Goal: Navigation & Orientation: Find specific page/section

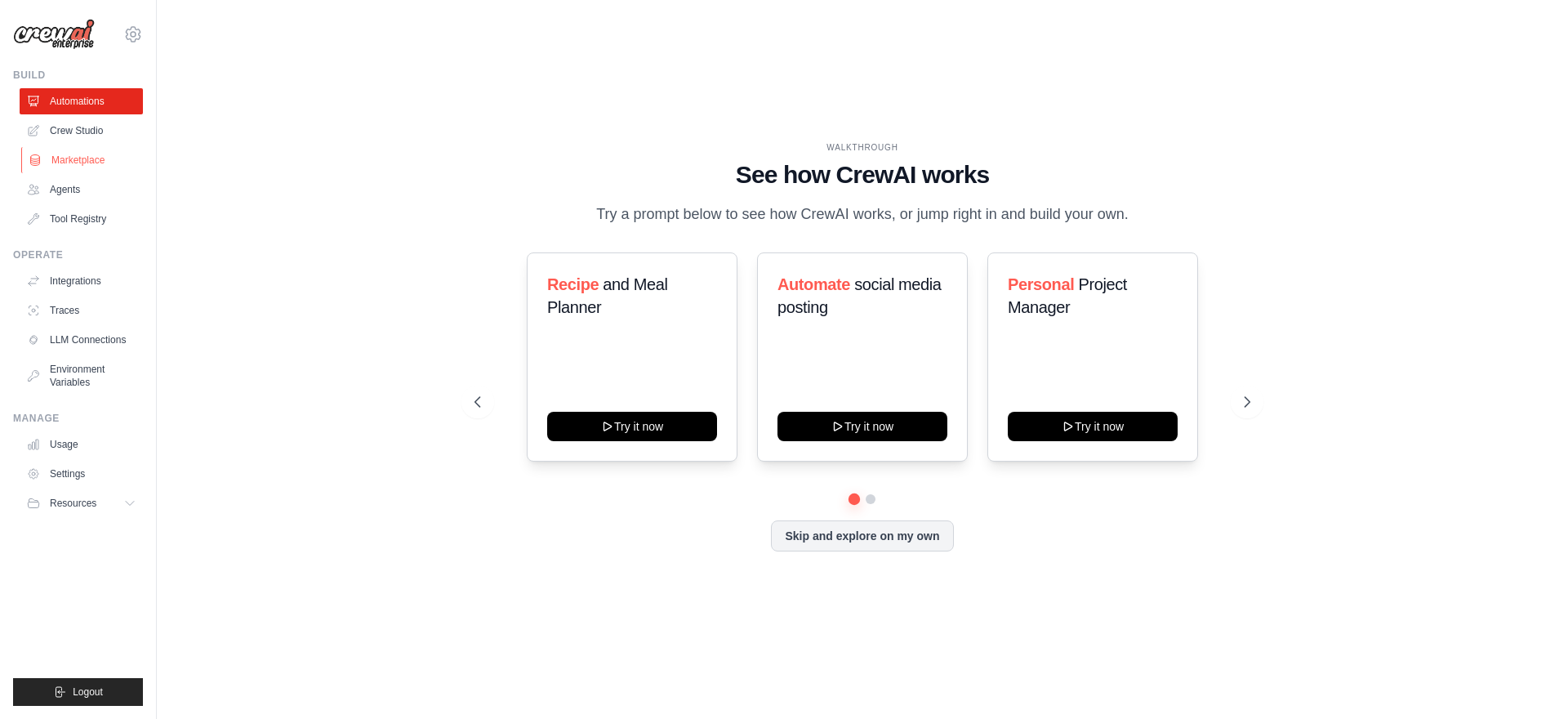
click at [92, 160] on link "Marketplace" at bounding box center [83, 160] width 124 height 26
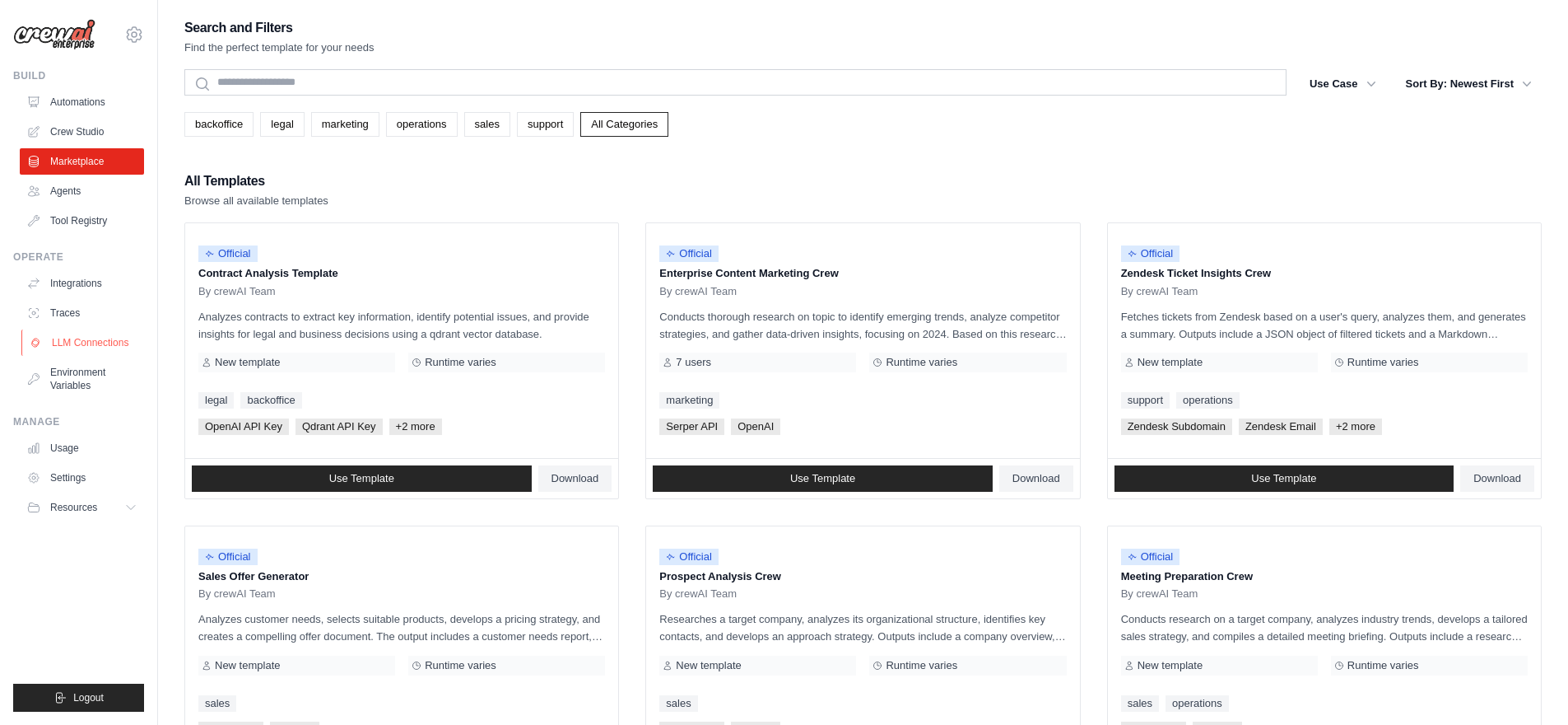
click at [115, 342] on link "LLM Connections" at bounding box center [83, 343] width 125 height 26
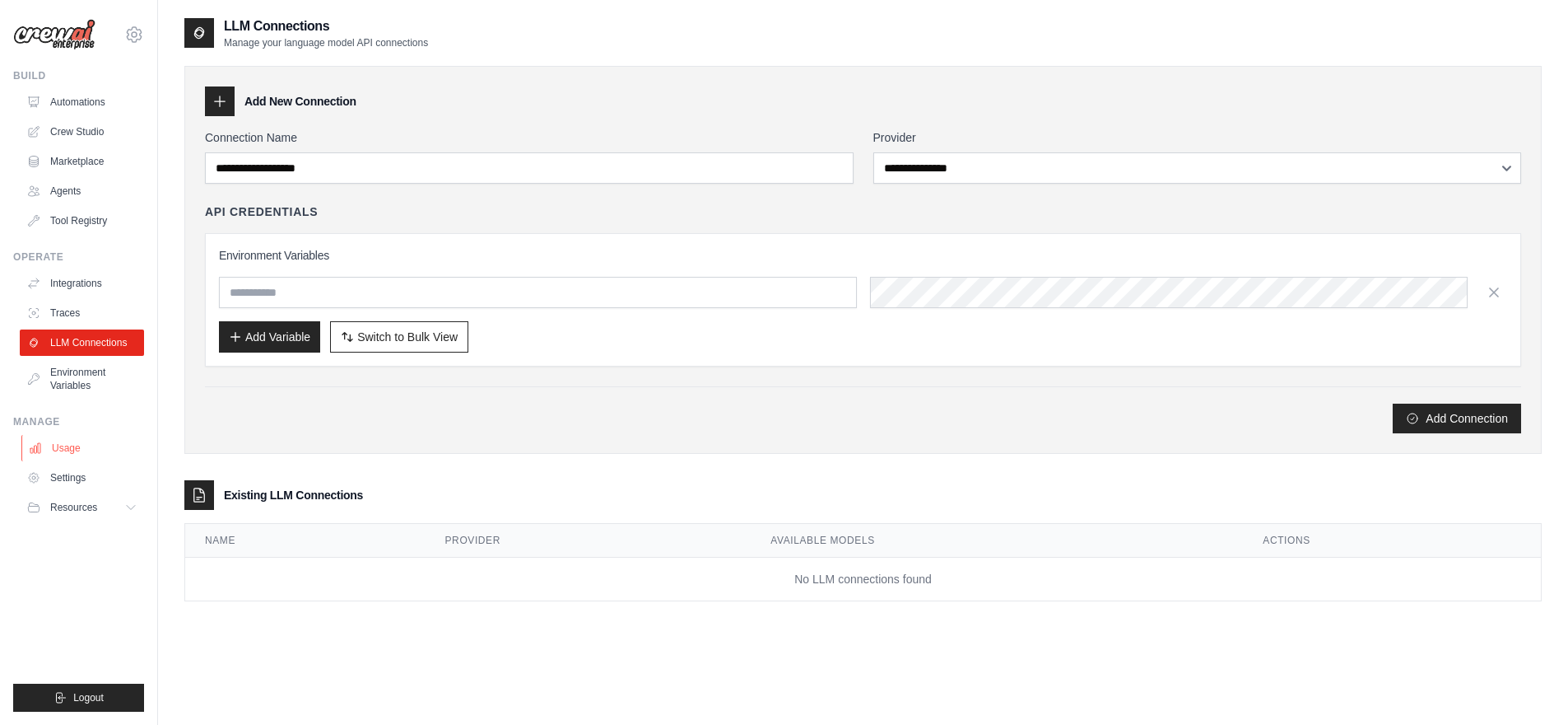
click at [75, 450] on link "Usage" at bounding box center [83, 448] width 125 height 26
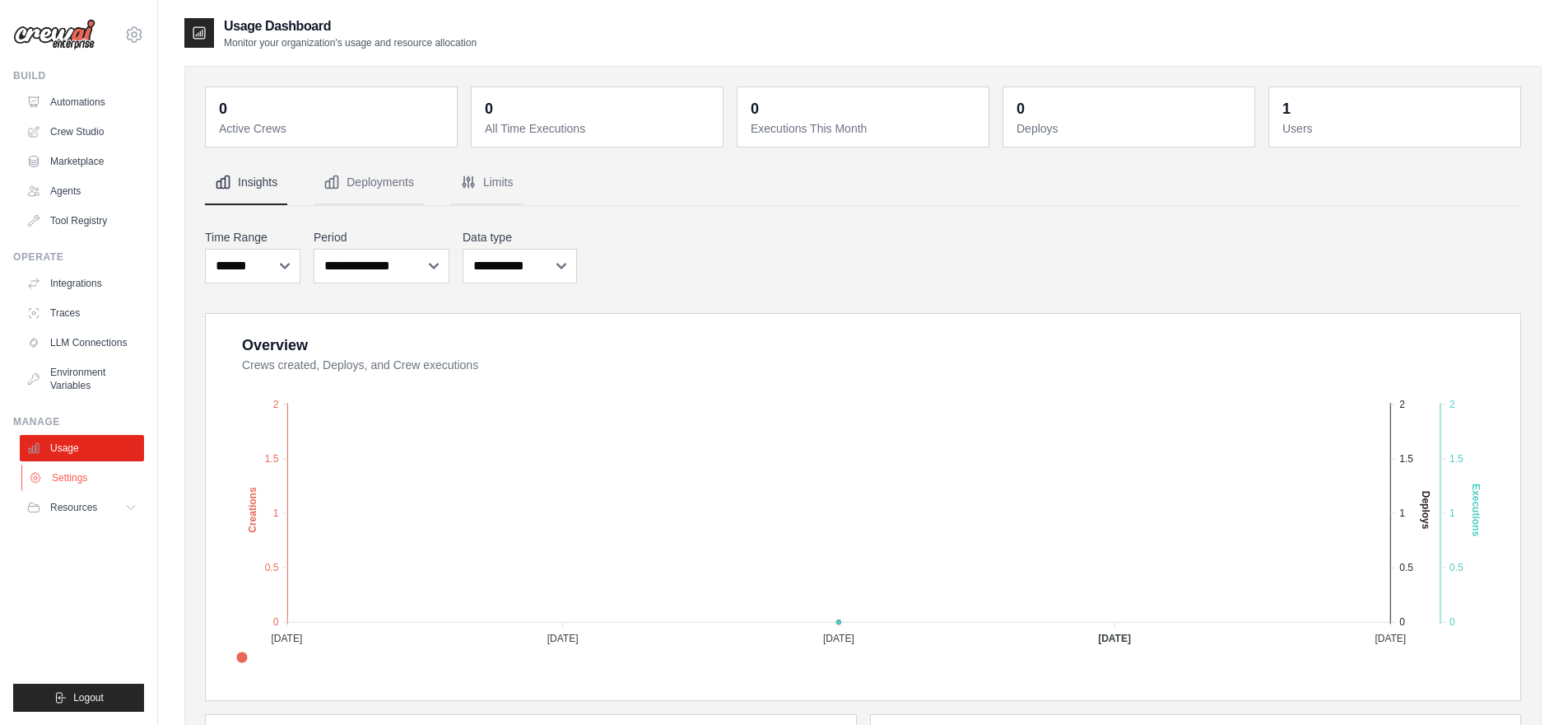
click at [78, 468] on link "Settings" at bounding box center [83, 478] width 125 height 26
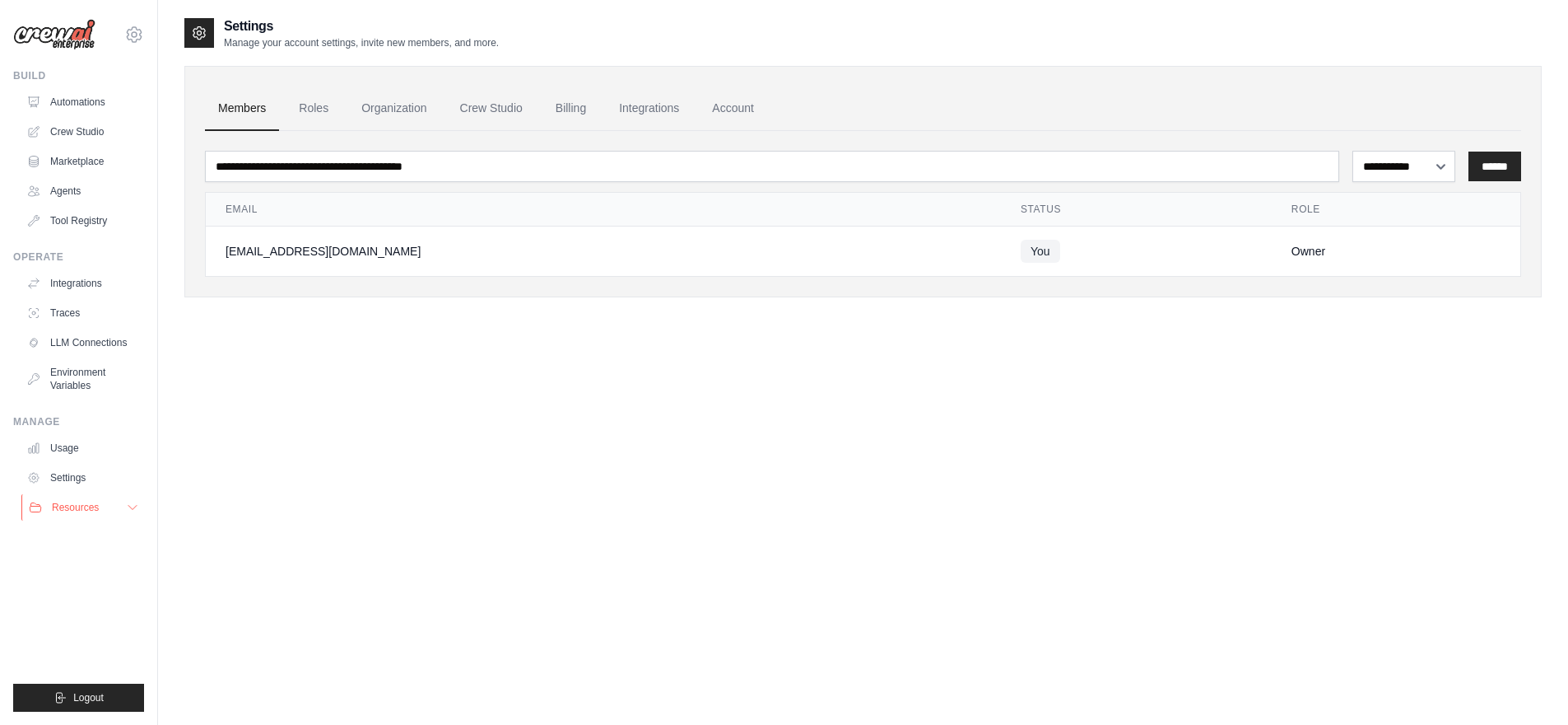
click at [77, 496] on button "Resources" at bounding box center [83, 507] width 125 height 26
click at [87, 215] on link "Tool Registry" at bounding box center [83, 221] width 125 height 26
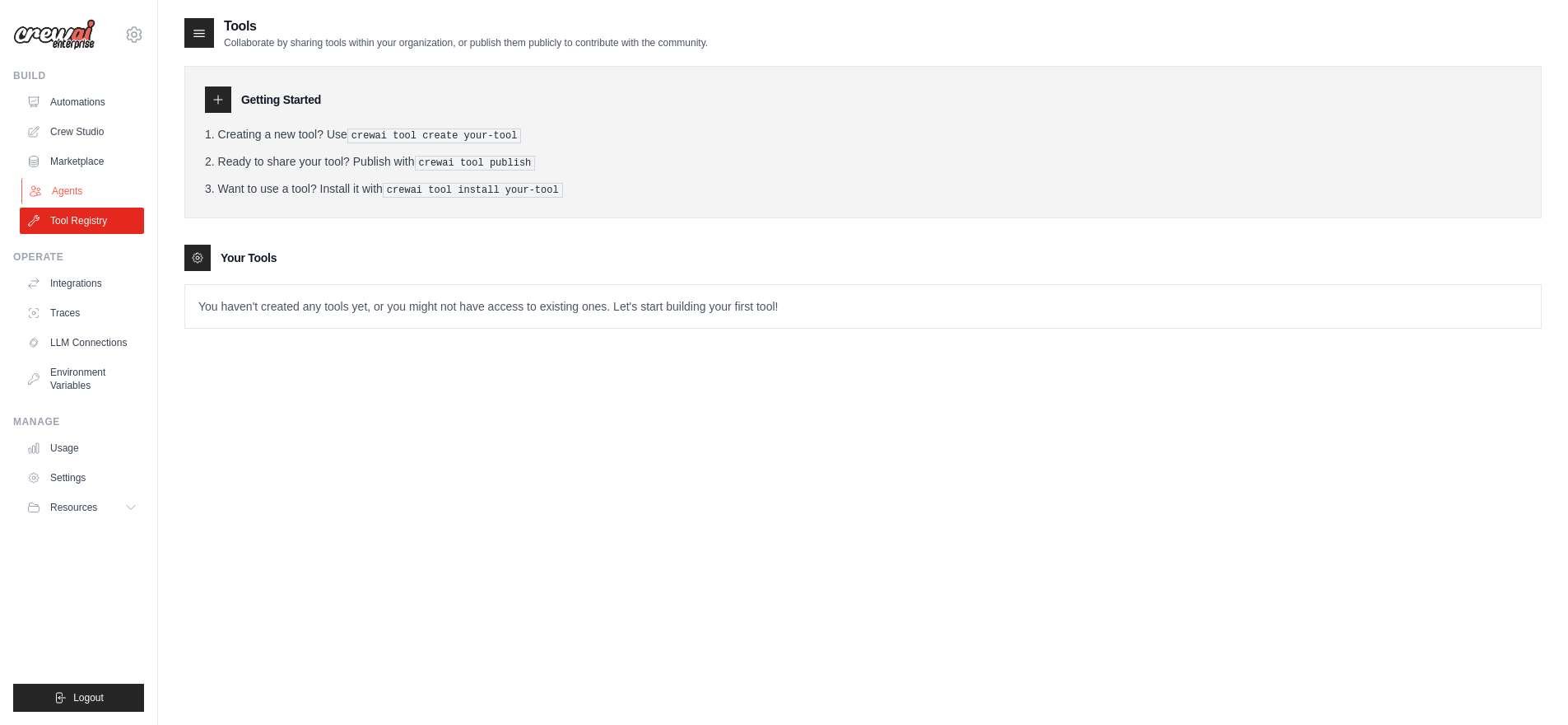
click at [69, 187] on link "Agents" at bounding box center [83, 191] width 125 height 26
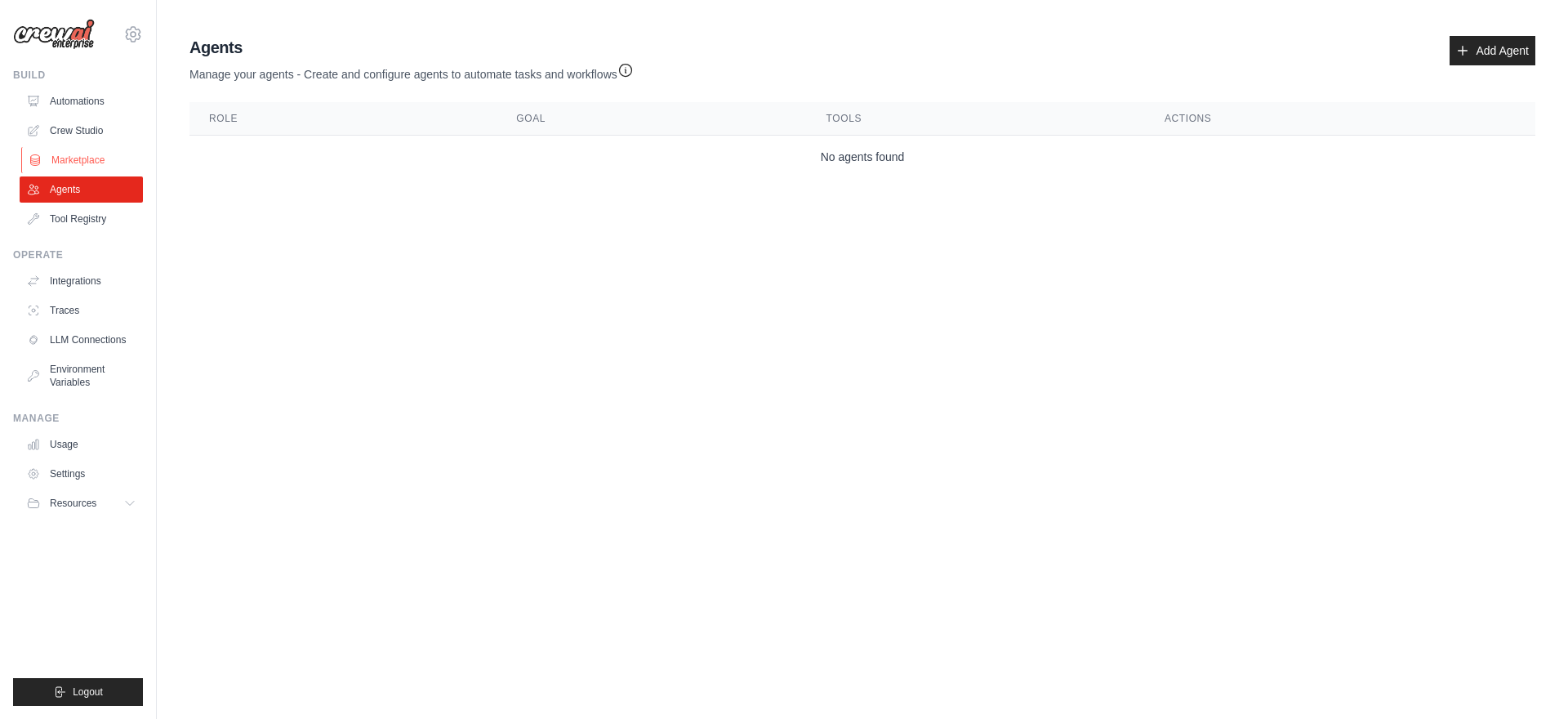
click at [79, 161] on link "Marketplace" at bounding box center [83, 160] width 124 height 26
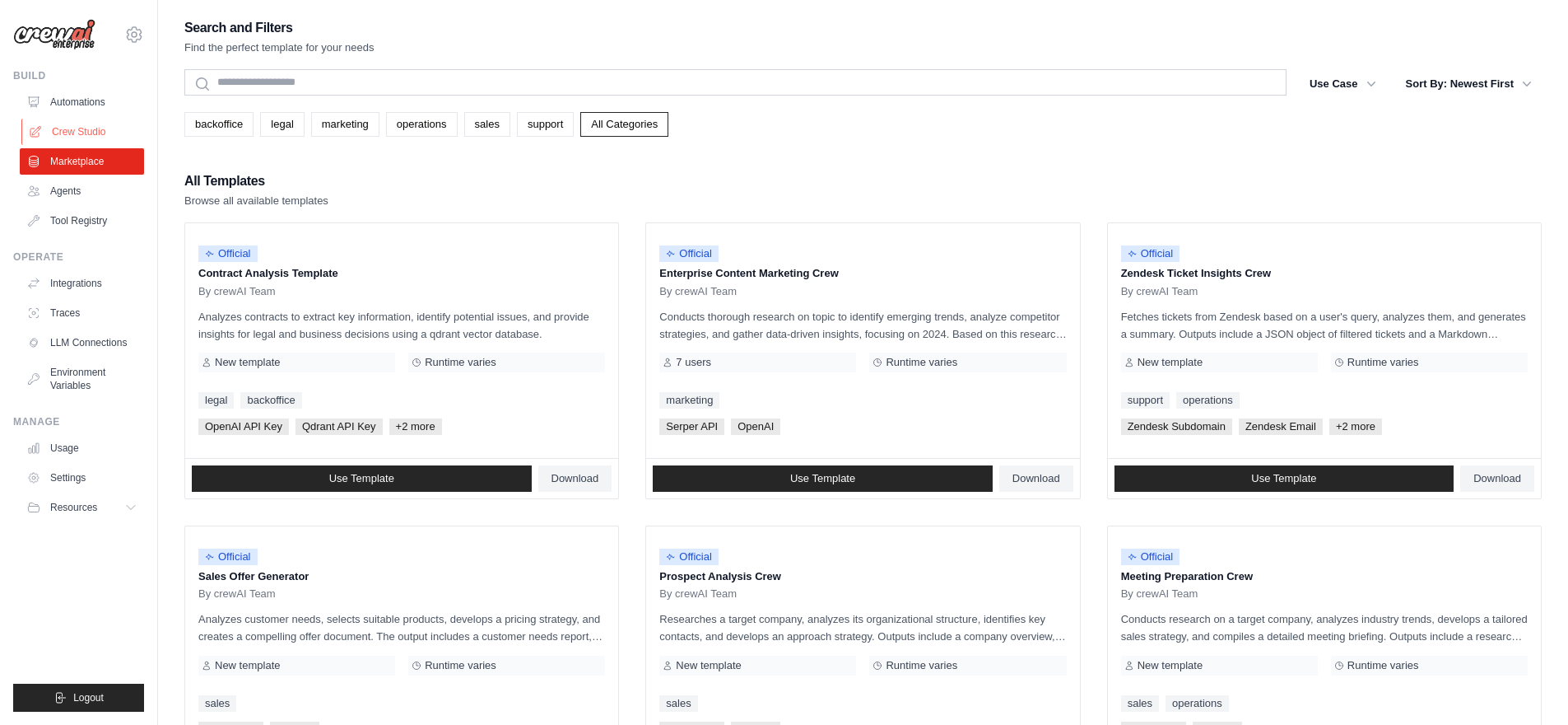
click at [86, 125] on link "Crew Studio" at bounding box center [83, 132] width 125 height 26
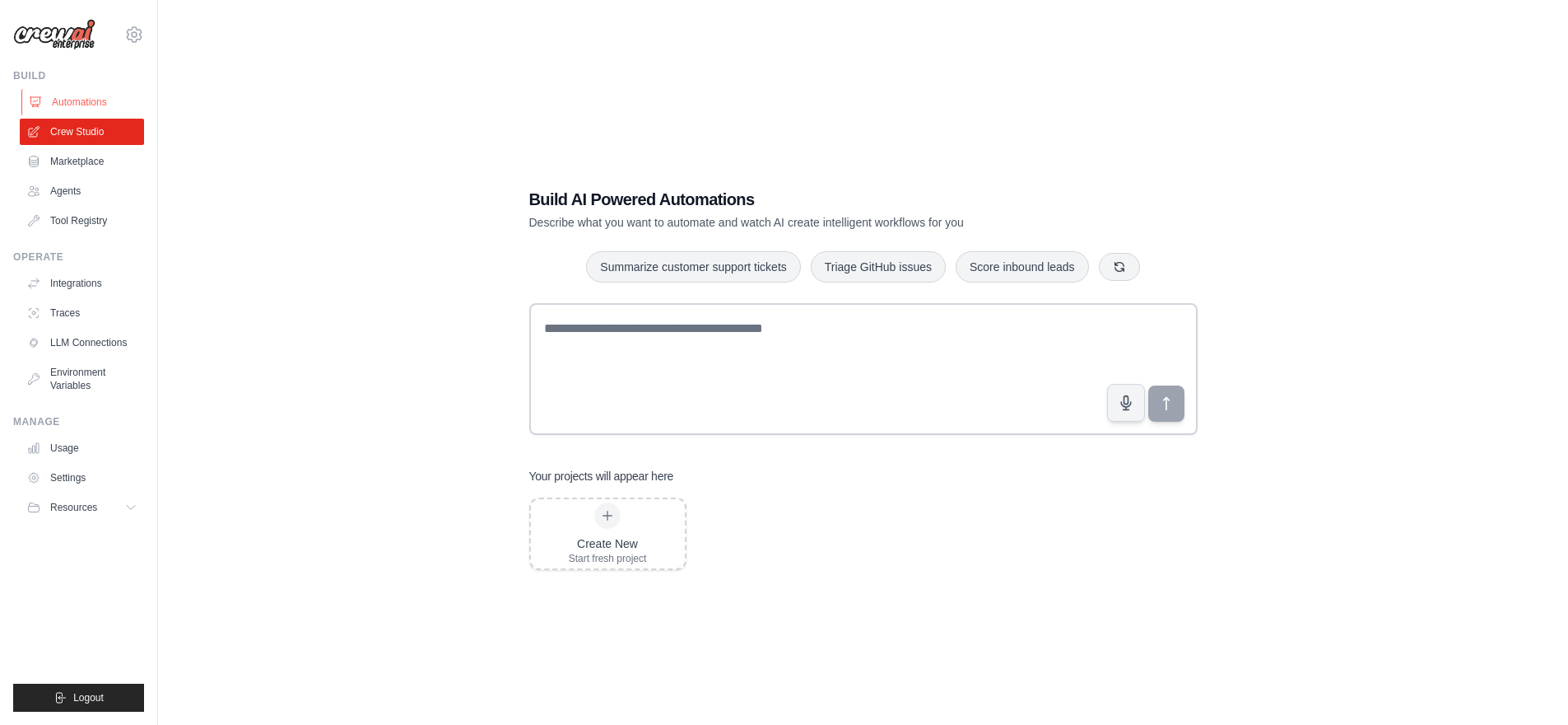
click at [113, 101] on link "Automations" at bounding box center [83, 102] width 125 height 26
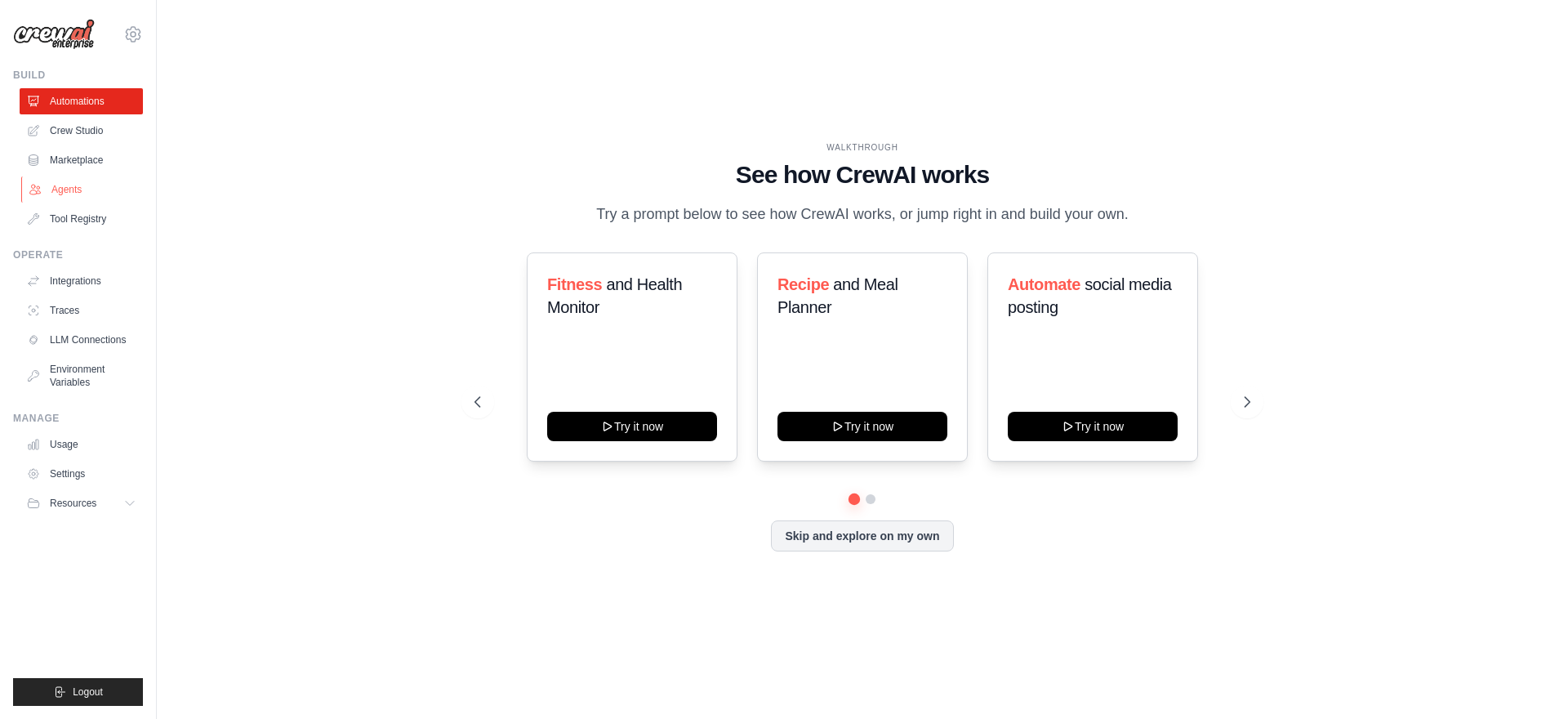
click at [72, 183] on link "Agents" at bounding box center [83, 190] width 124 height 26
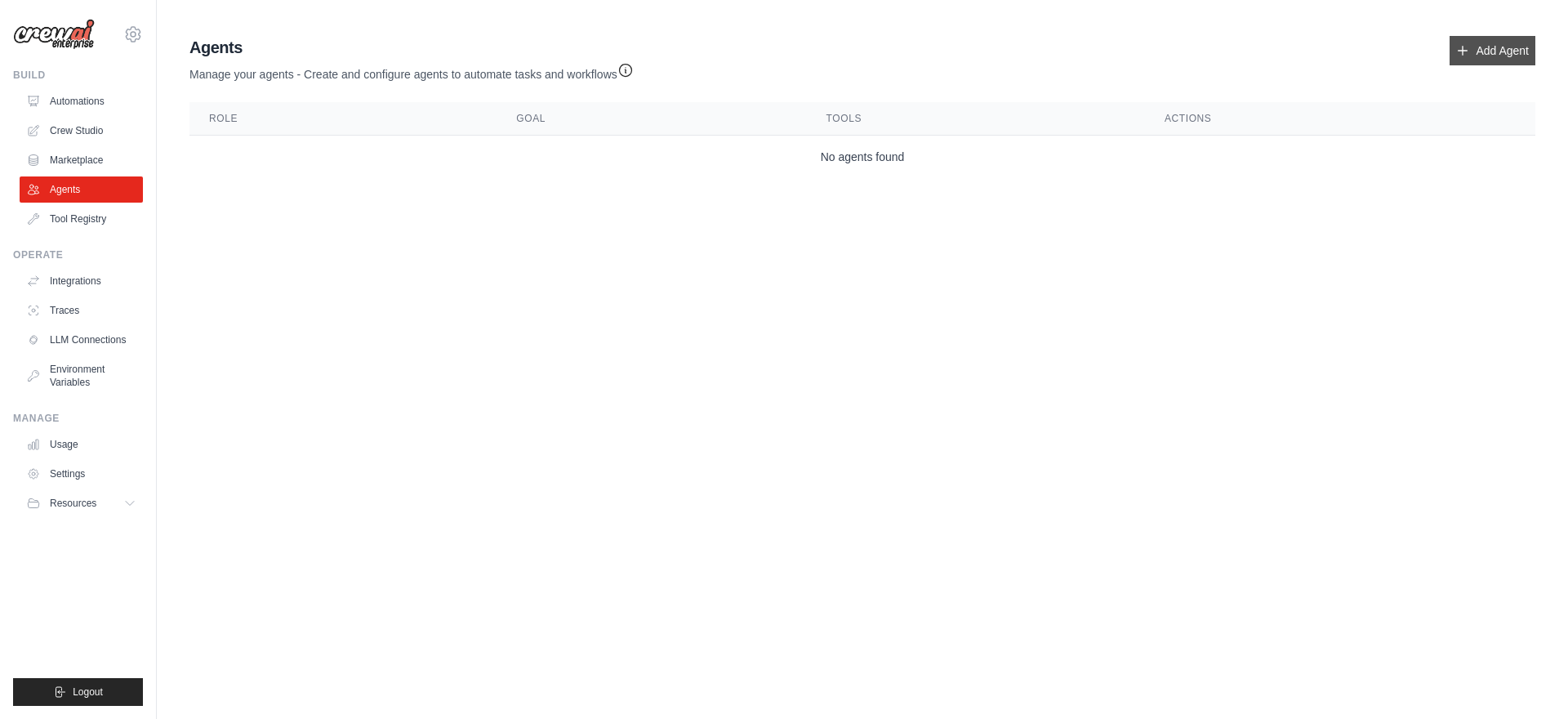
click at [1515, 51] on link "Add Agent" at bounding box center [1492, 51] width 85 height 30
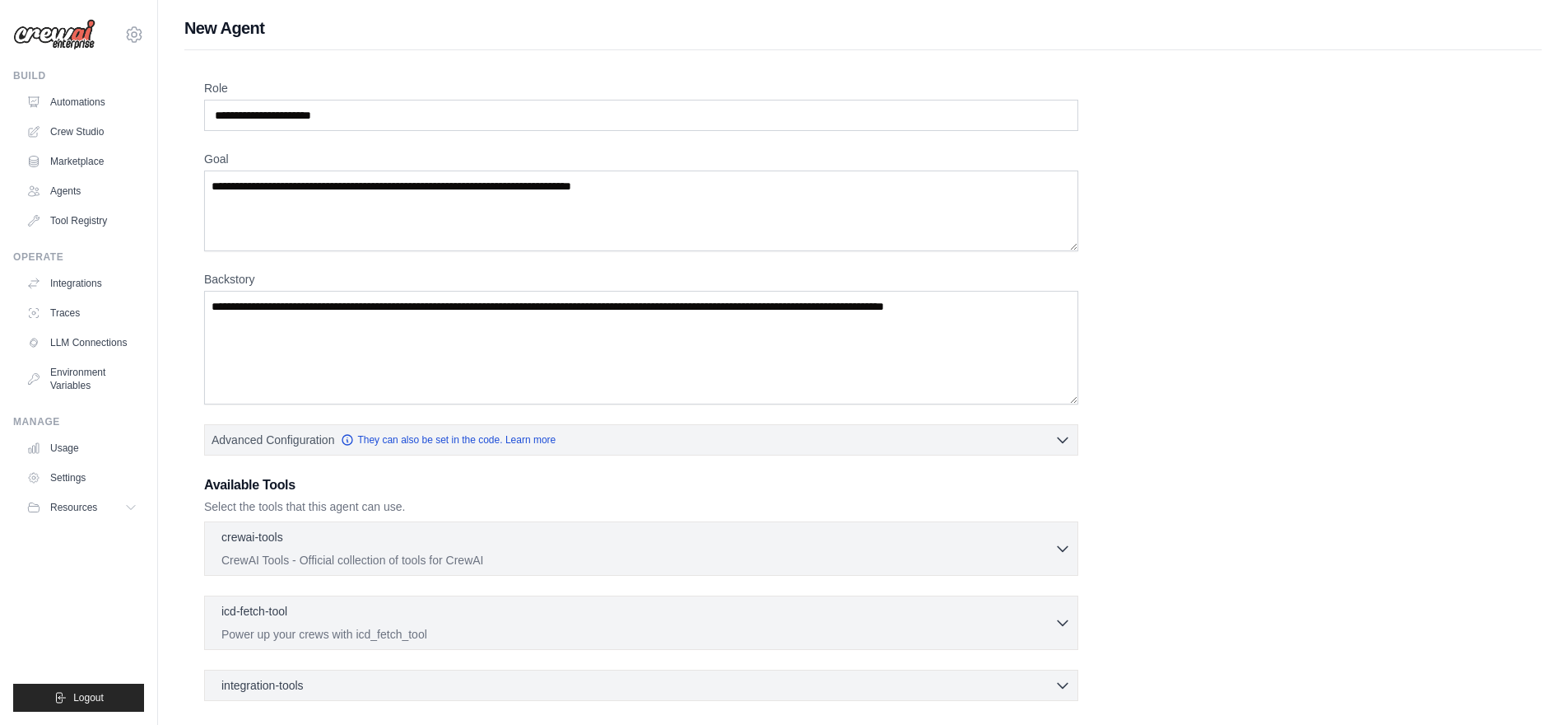
scroll to position [159, 0]
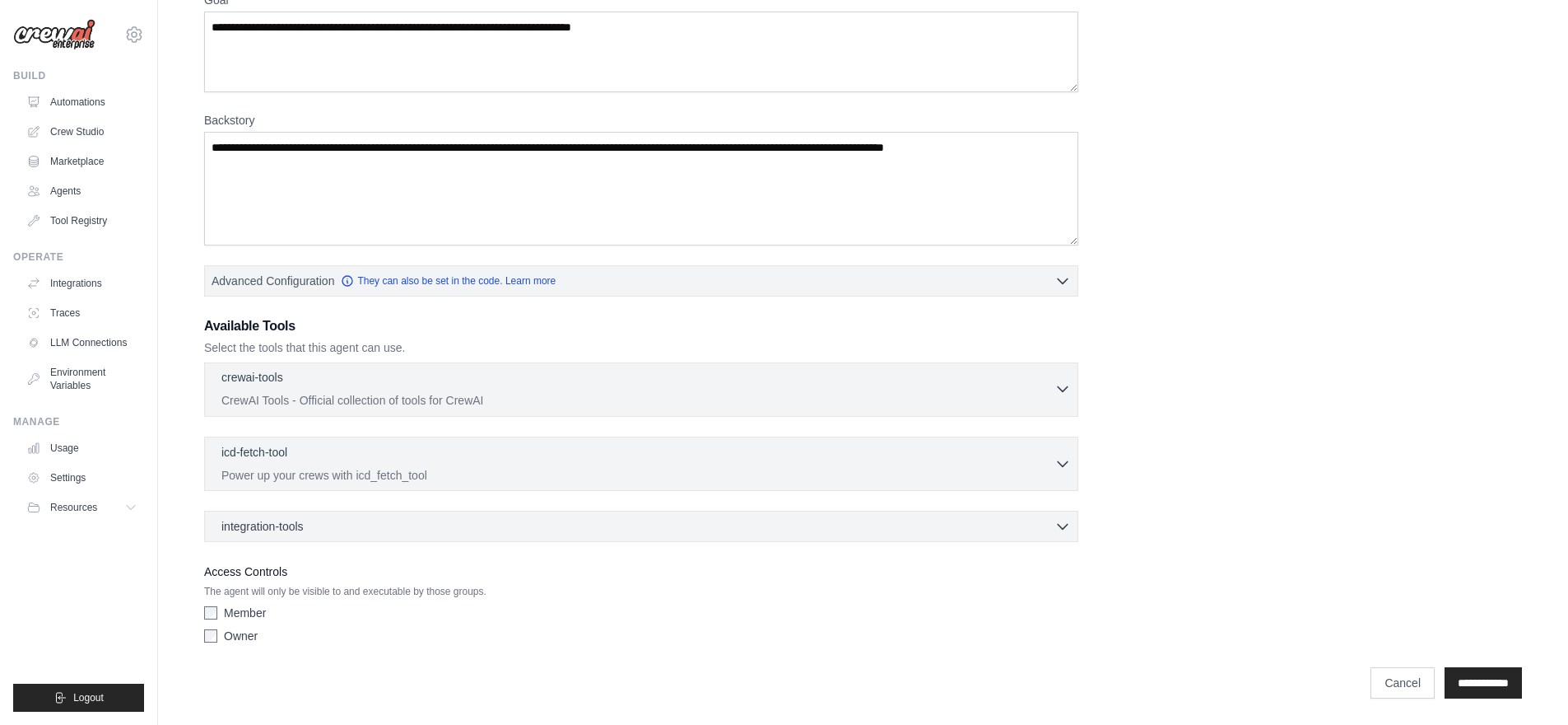
click at [454, 402] on p "CrewAI Tools - Official collection of tools for CrewAI" at bounding box center [637, 400] width 833 height 17
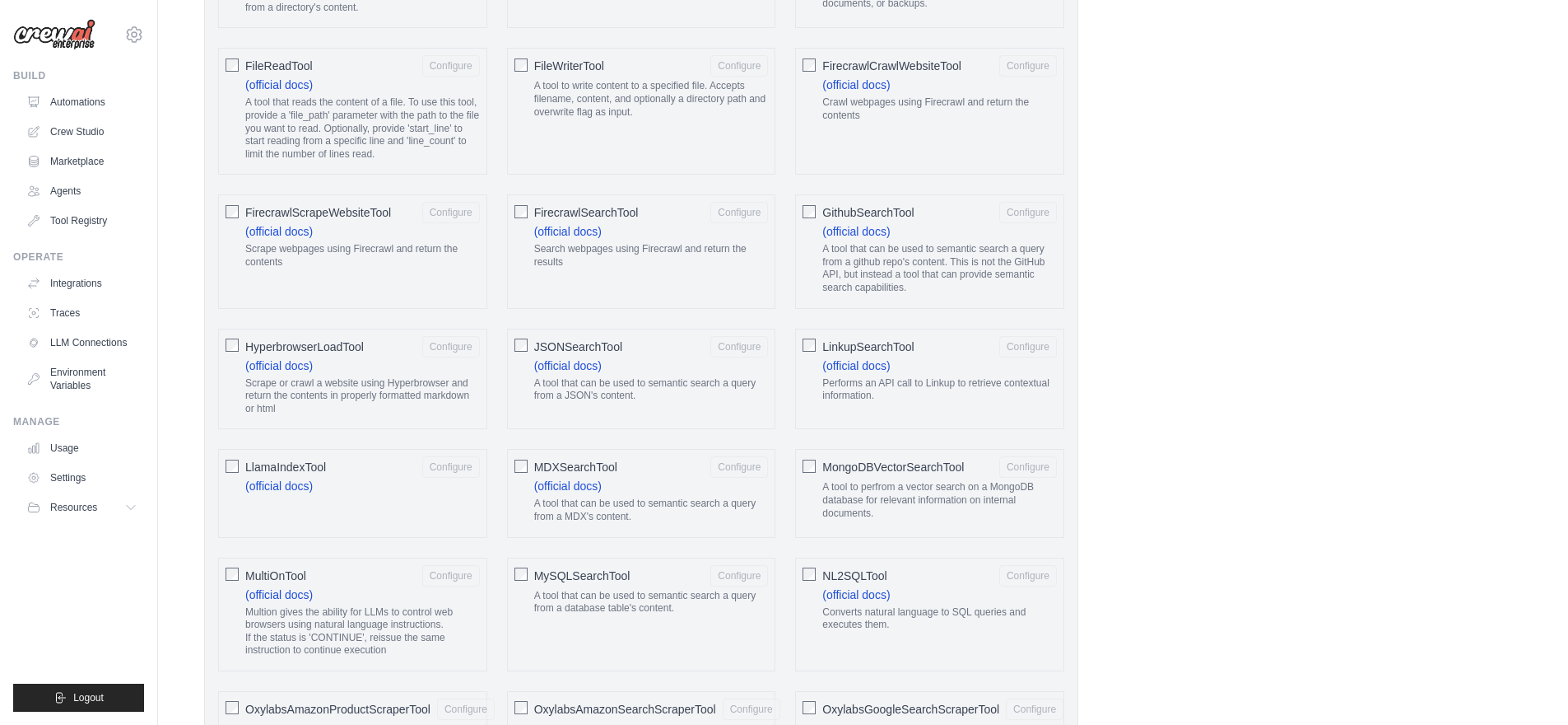
scroll to position [0, 0]
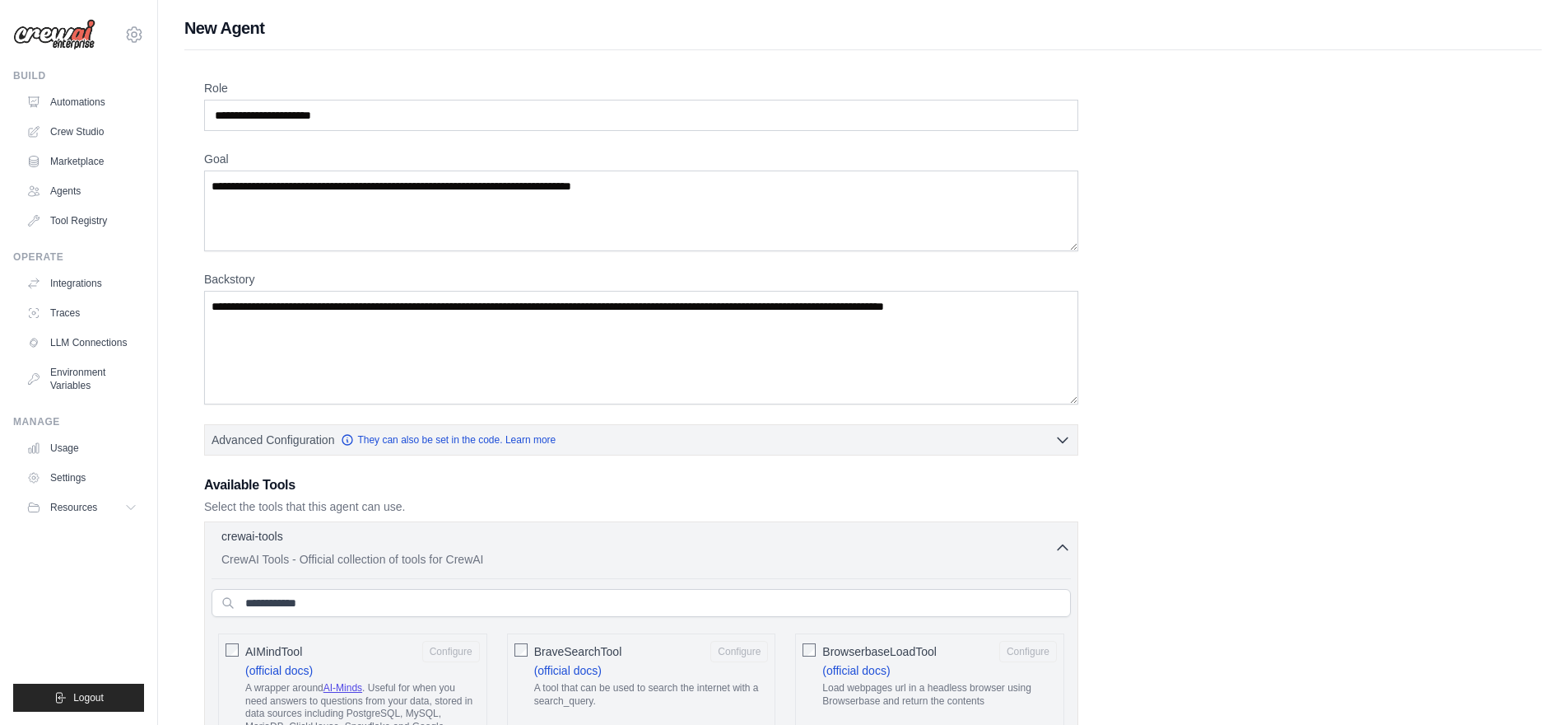
click at [1058, 552] on icon "button" at bounding box center [1062, 548] width 17 height 17
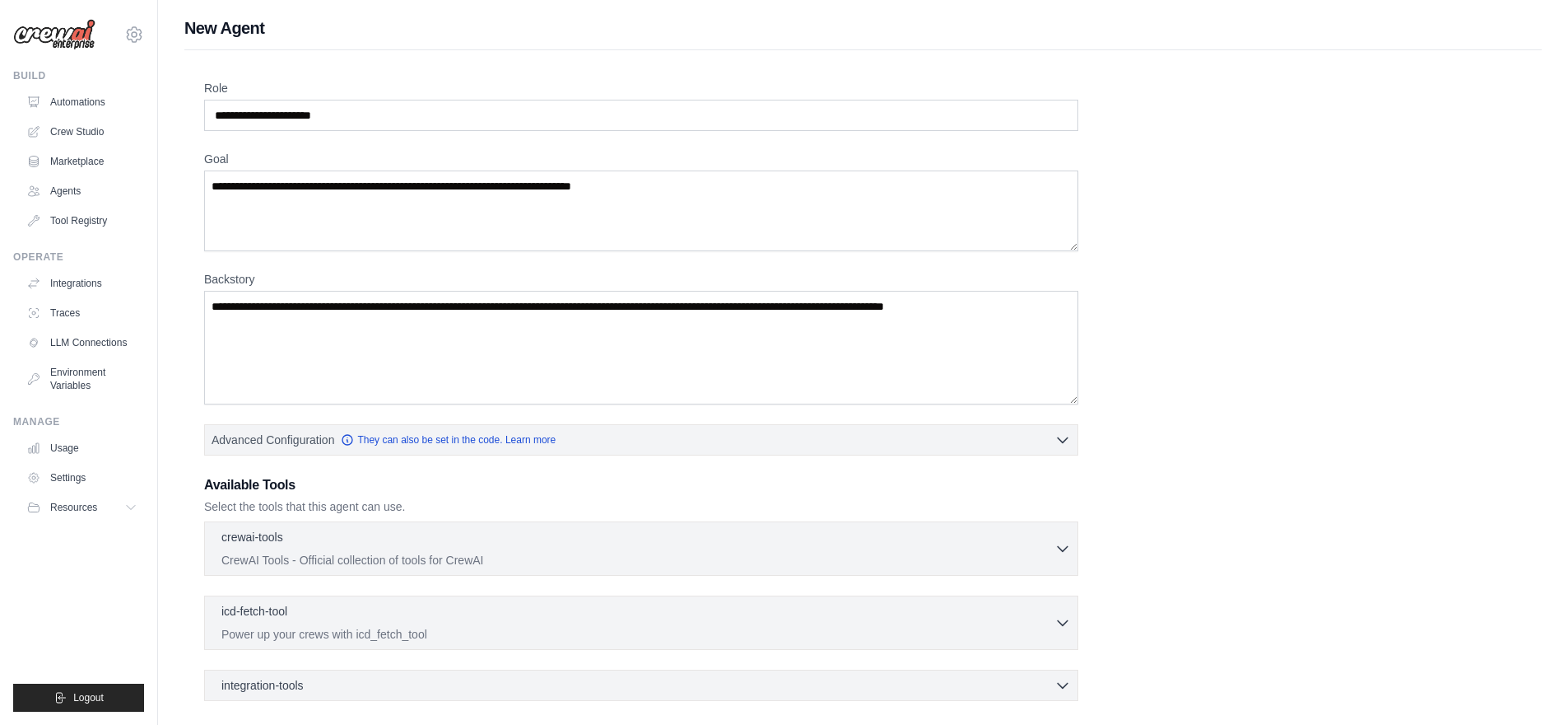
scroll to position [159, 0]
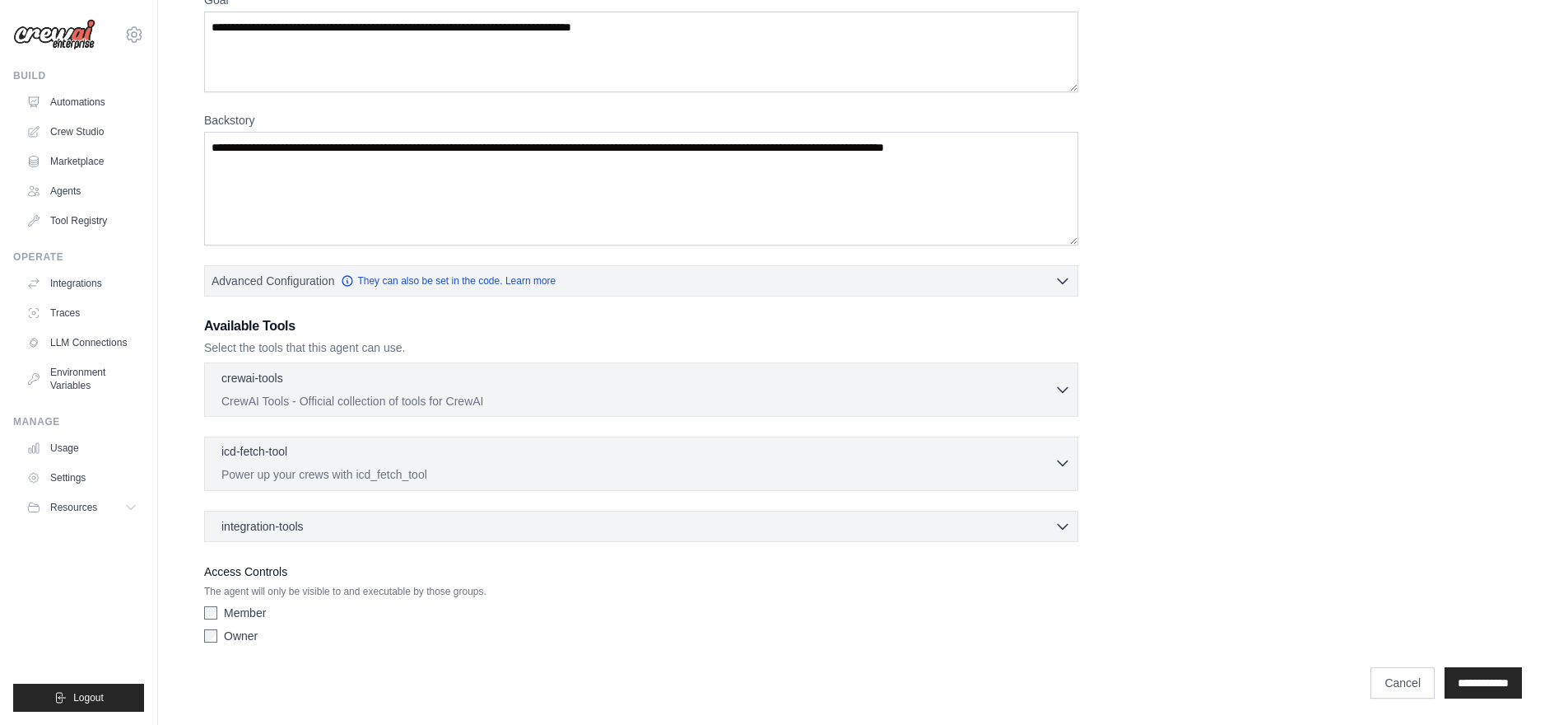
click at [354, 482] on div "icd-fetch-tool 0 selected Power up your crews with icd_fetch_tool IcdFetchTool" at bounding box center [641, 464] width 874 height 54
click at [357, 476] on p "Power up your crews with icd_fetch_tool" at bounding box center [637, 475] width 833 height 17
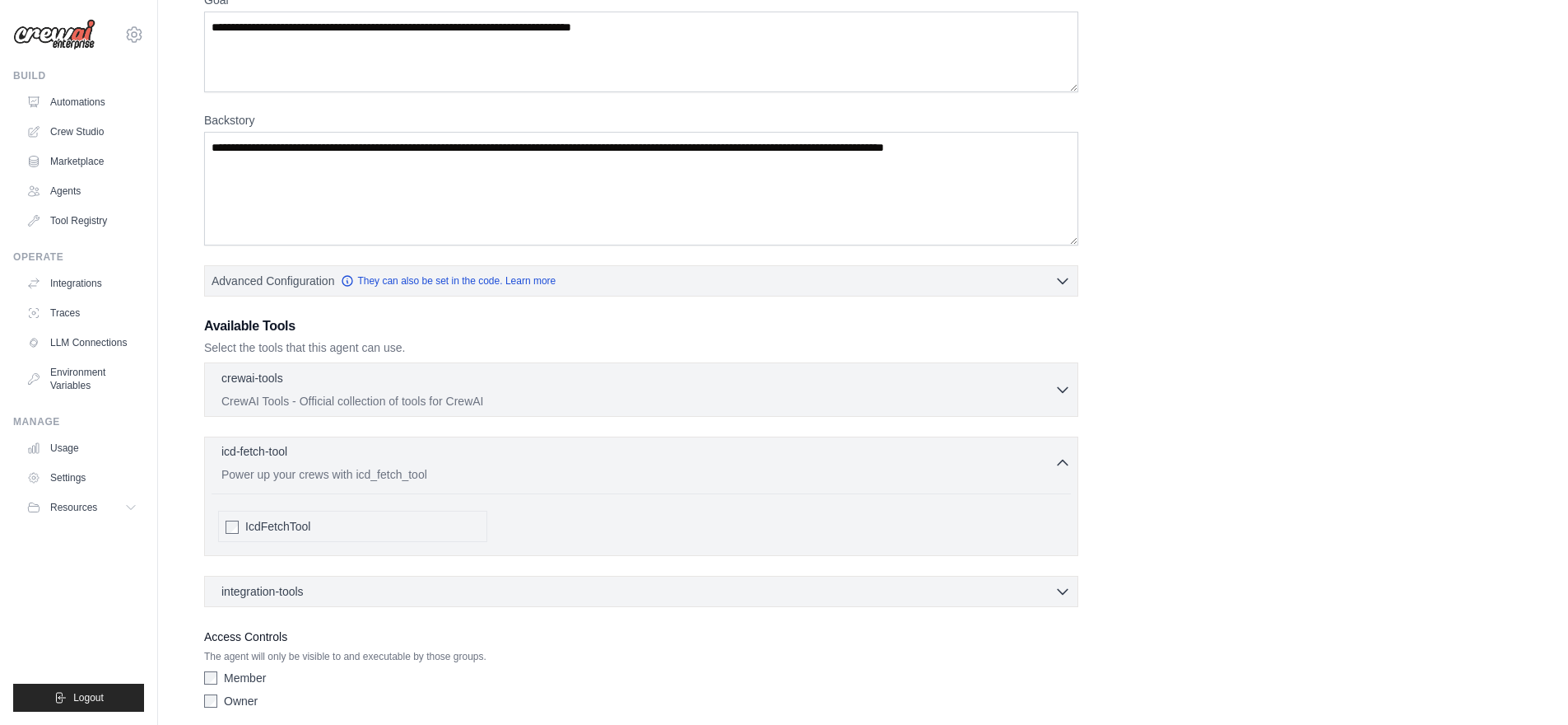
click at [357, 476] on p "Power up your crews with icd_fetch_tool" at bounding box center [637, 475] width 833 height 17
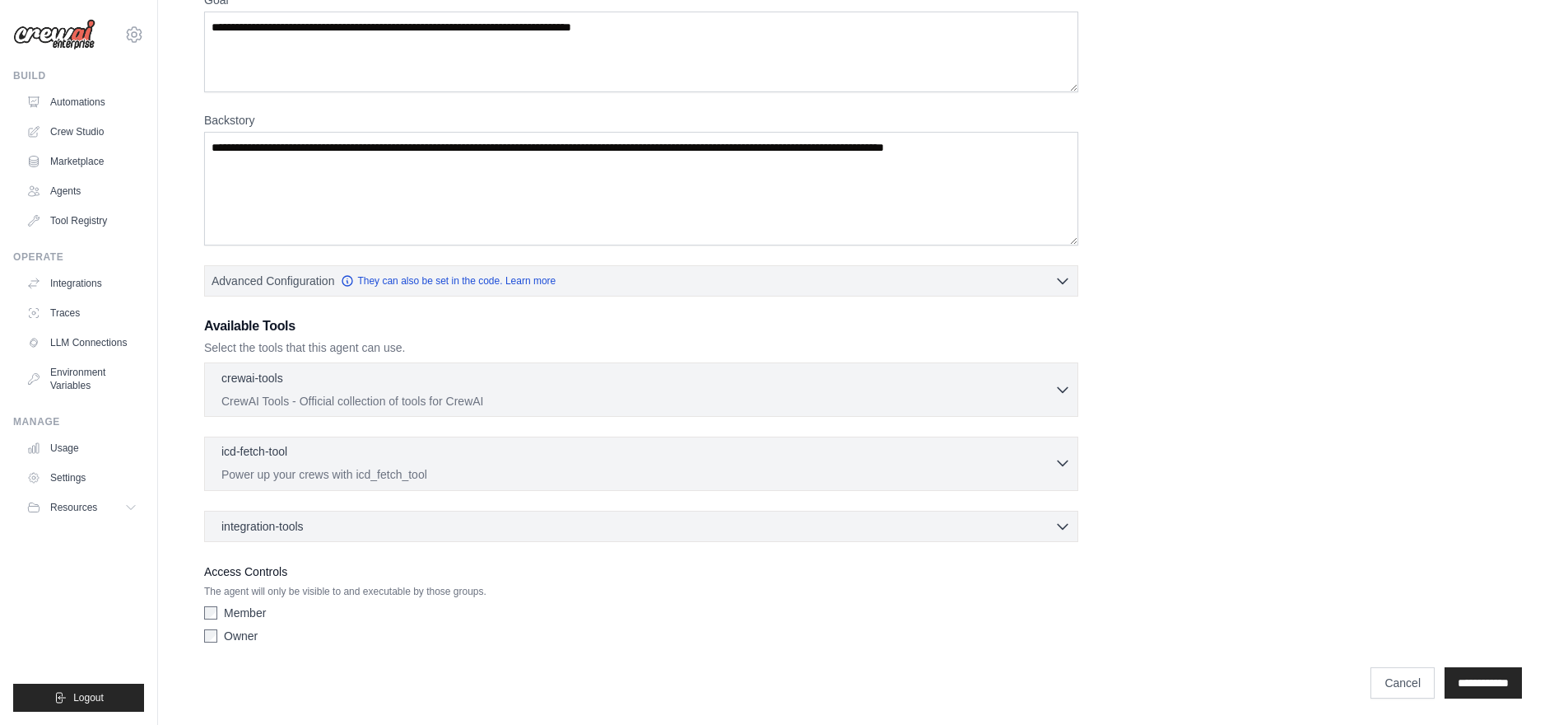
scroll to position [0, 0]
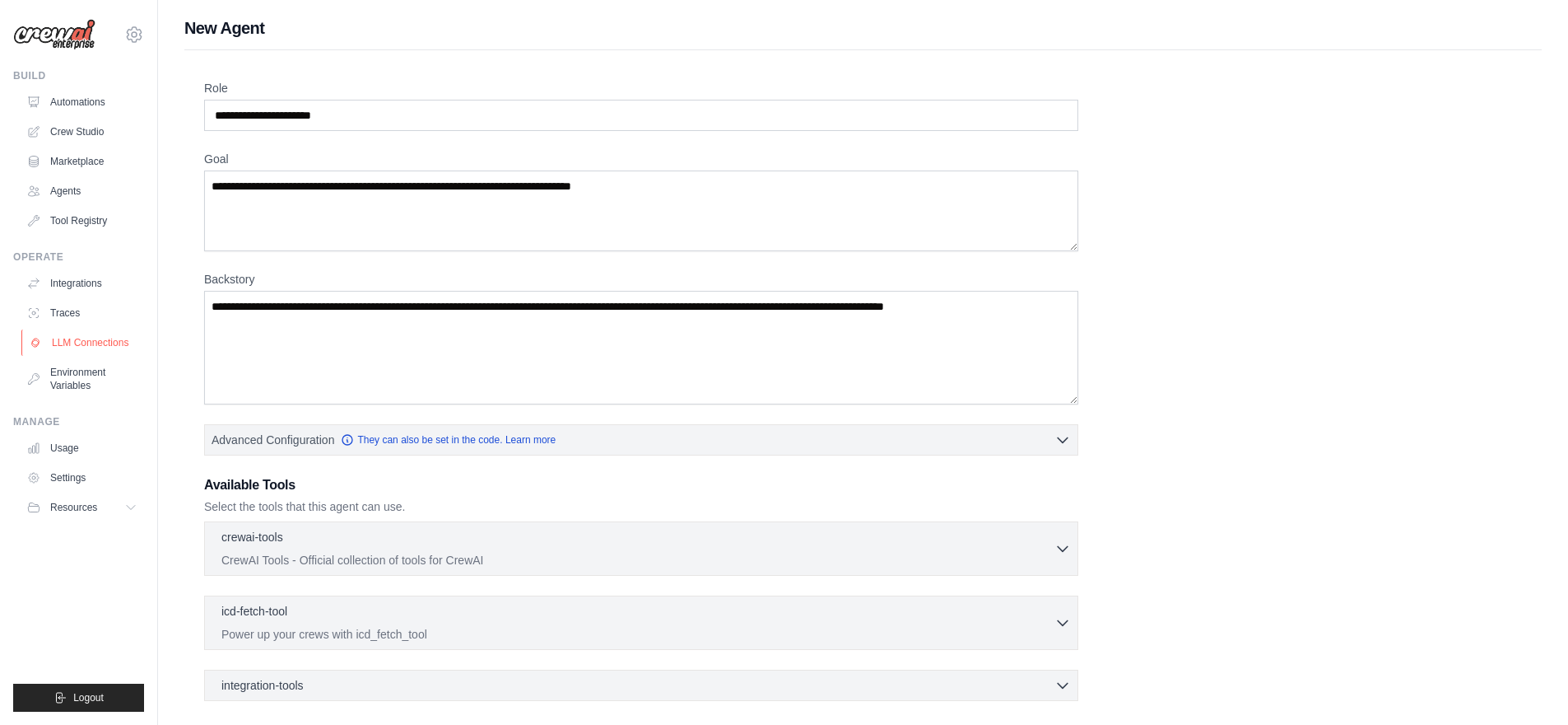
click at [105, 352] on link "LLM Connections" at bounding box center [83, 343] width 125 height 26
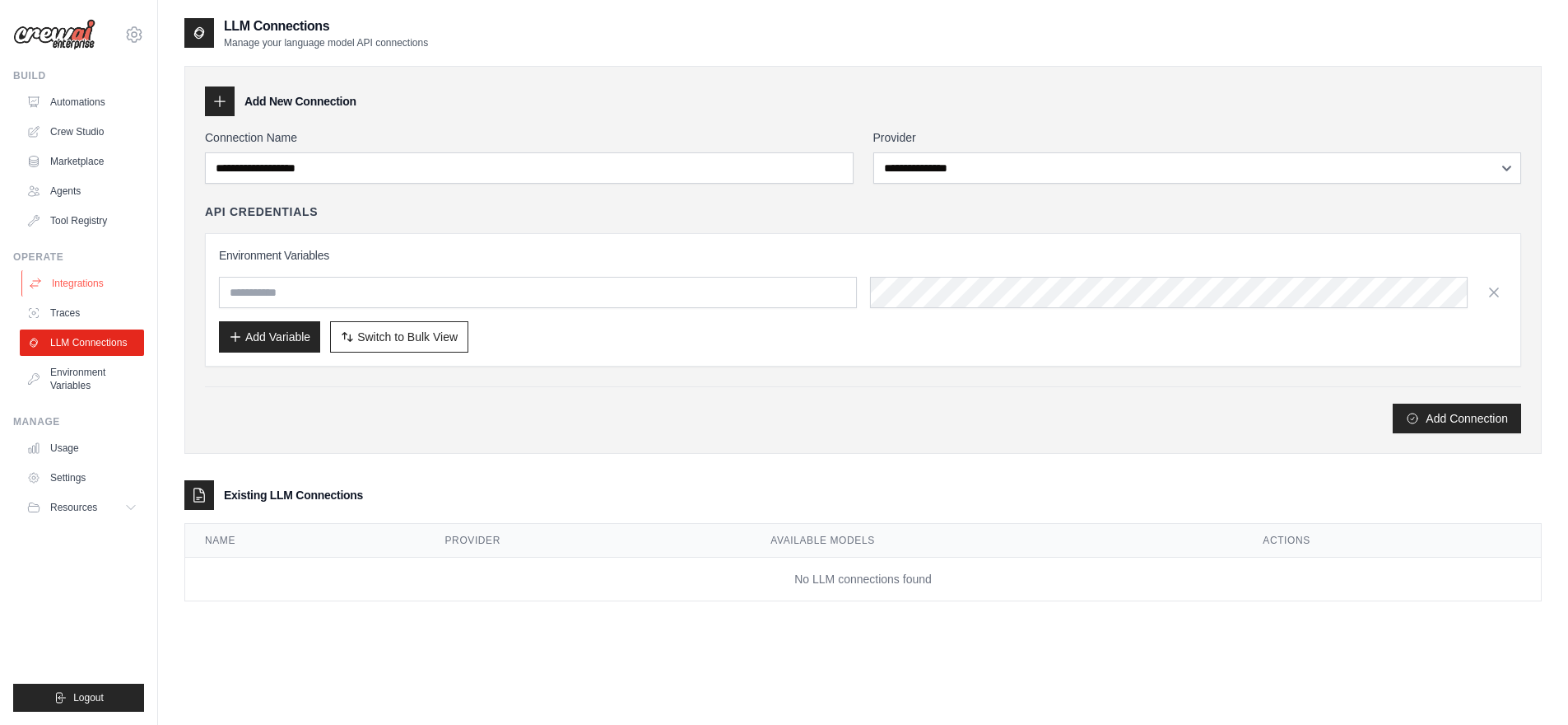
click at [96, 289] on link "Integrations" at bounding box center [83, 283] width 125 height 26
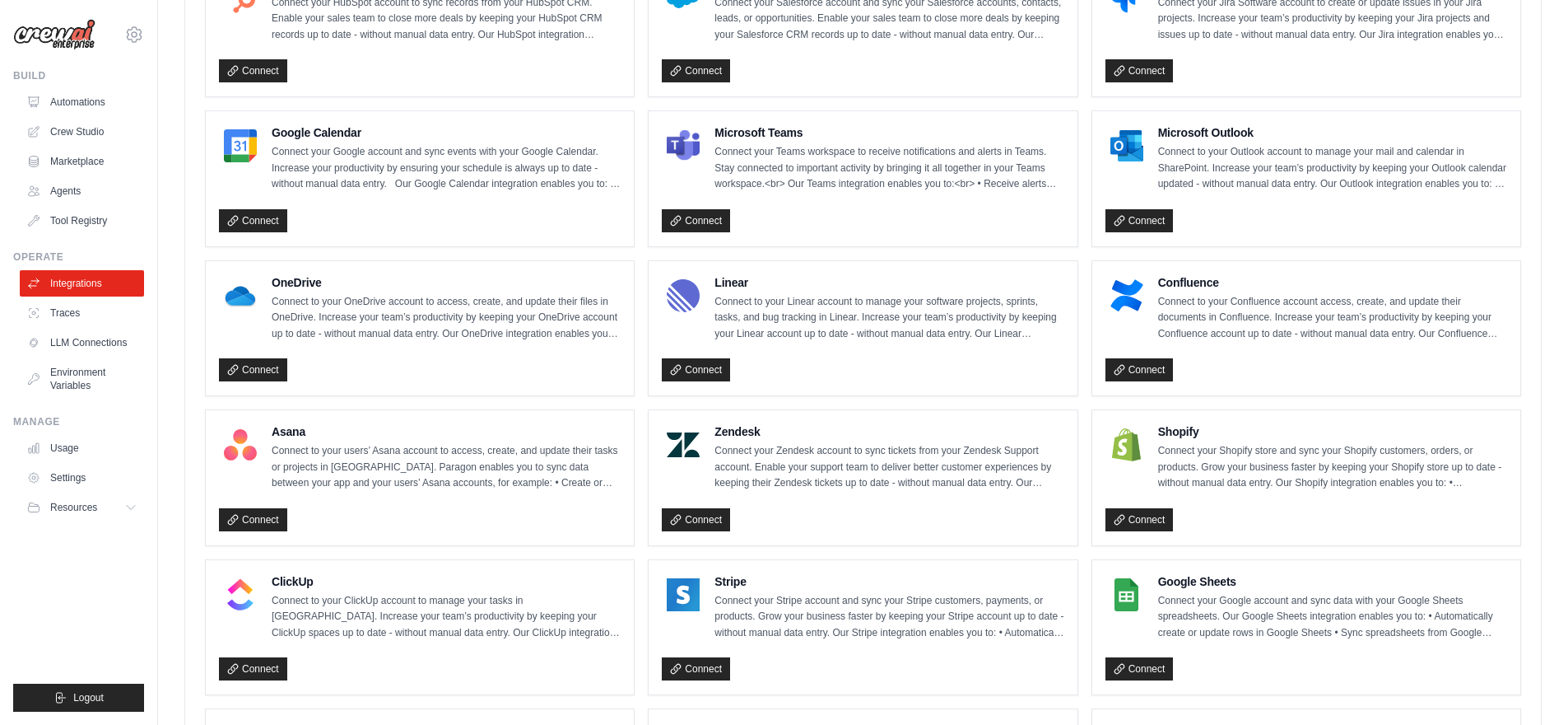
scroll to position [518, 0]
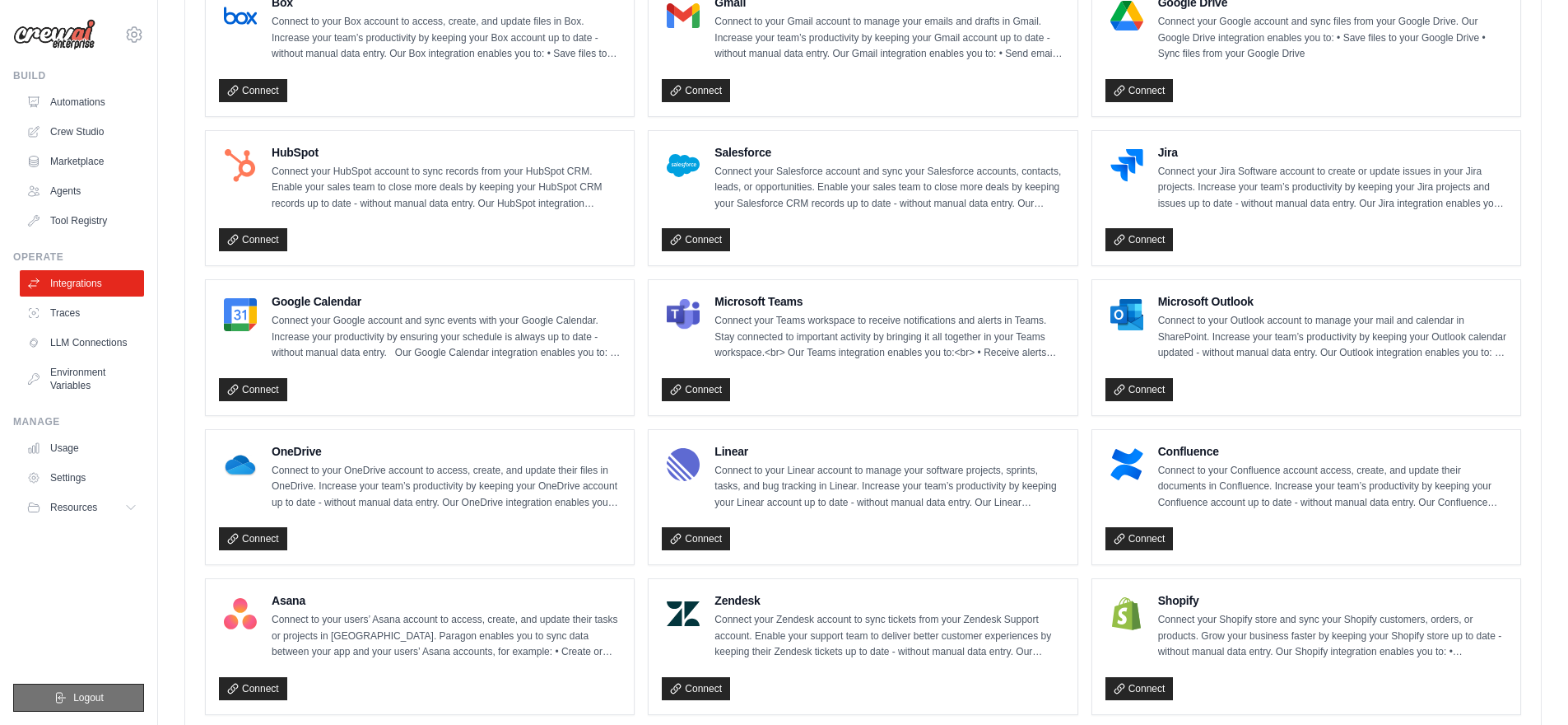
click at [103, 702] on span "Logout" at bounding box center [88, 698] width 31 height 13
